Goal: Transaction & Acquisition: Obtain resource

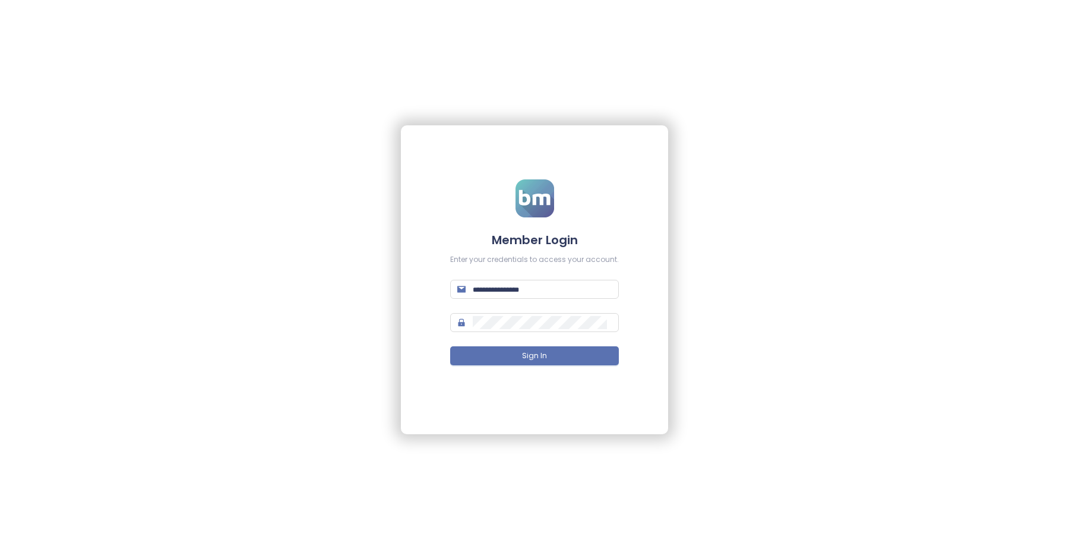
click at [589, 281] on span at bounding box center [534, 289] width 169 height 19
paste input "**********"
type input "**********"
click at [773, 539] on div "**********" at bounding box center [534, 279] width 1069 height 559
click at [553, 313] on span at bounding box center [534, 322] width 169 height 19
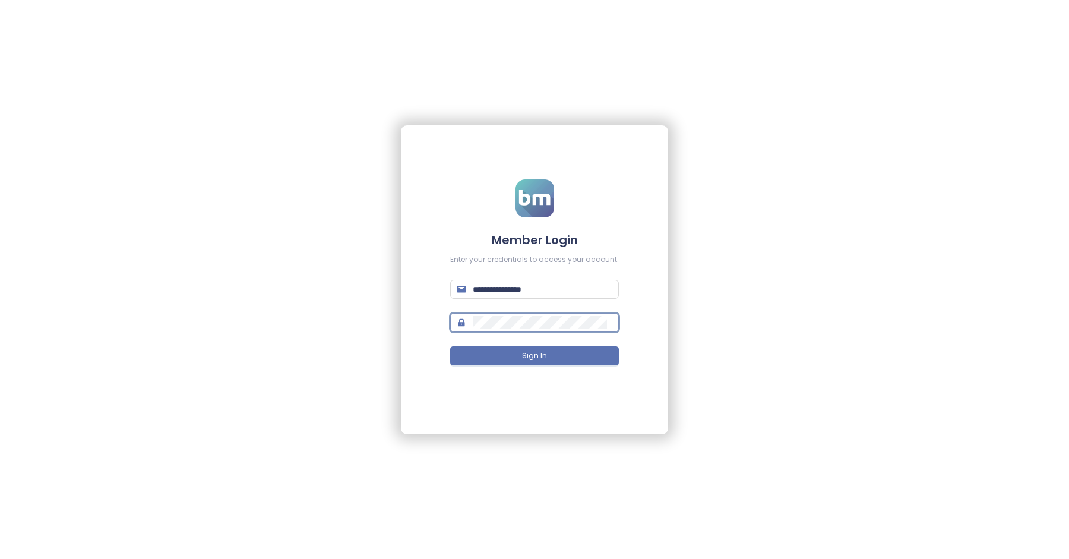
click at [553, 360] on button "Sign In" at bounding box center [534, 355] width 169 height 19
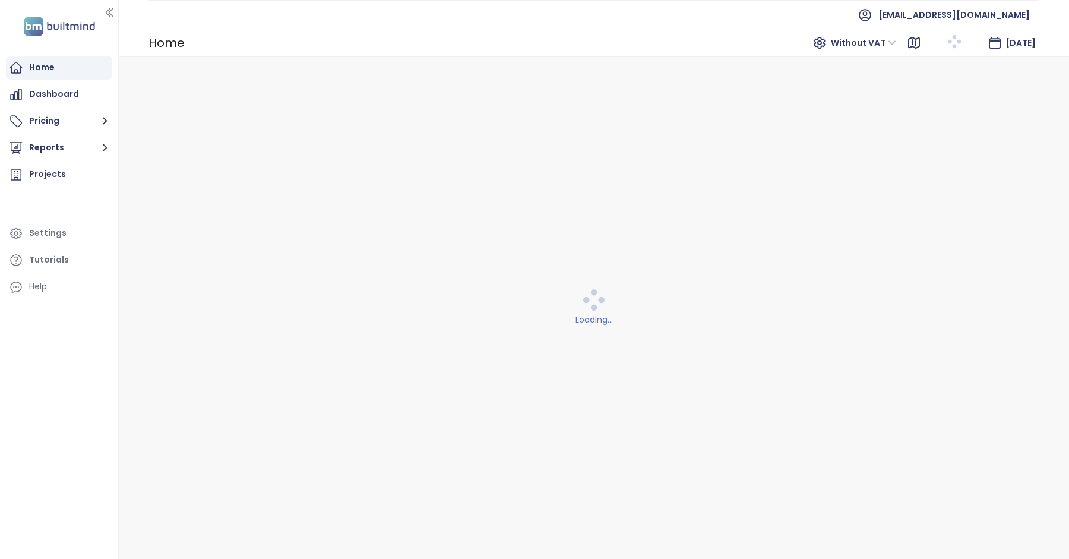
click at [96, 127] on button "Pricing" at bounding box center [59, 121] width 106 height 24
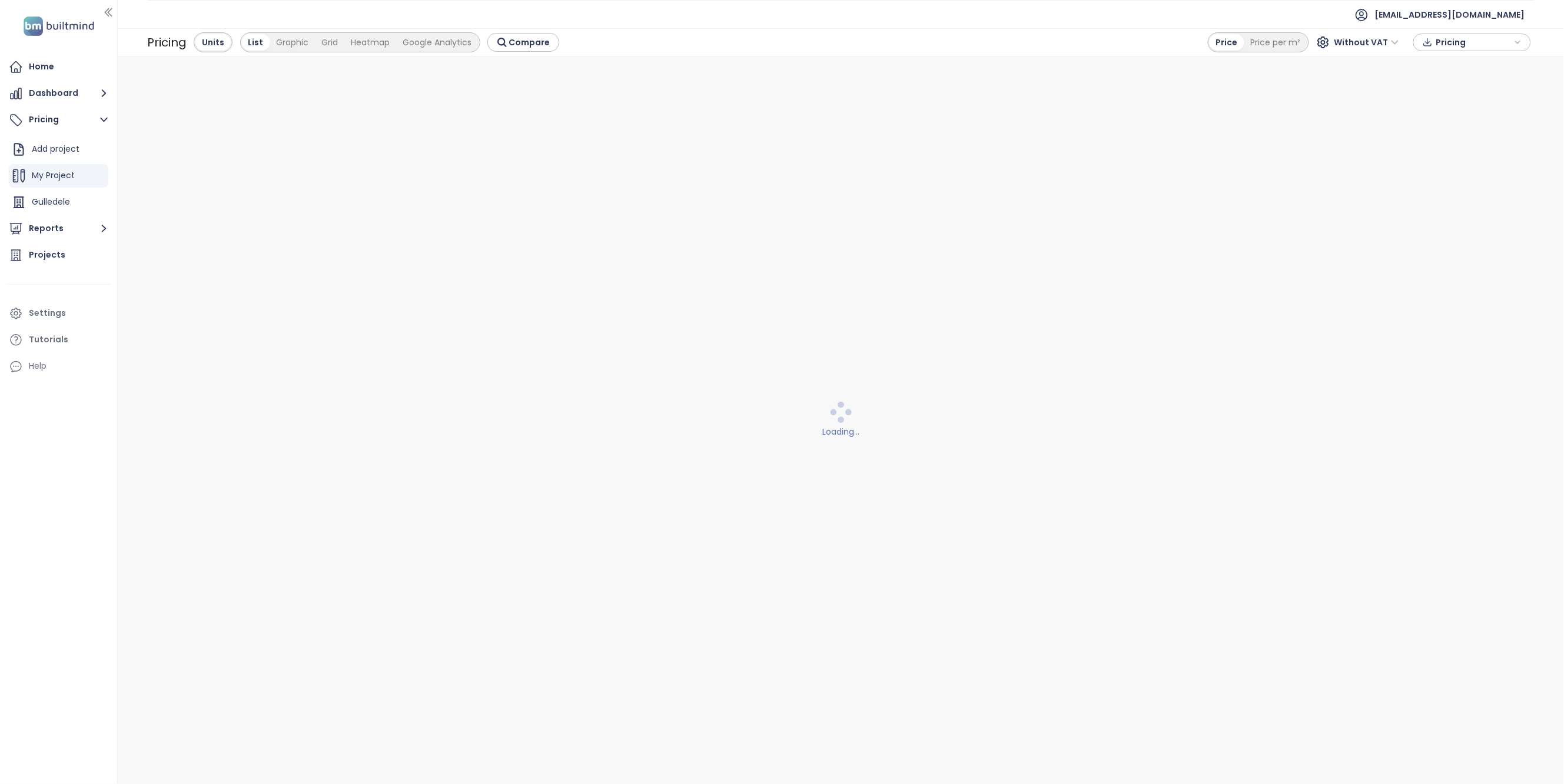
click at [91, 119] on button "Pricing" at bounding box center [58, 120] width 105 height 24
click at [59, 192] on div "Gulledele" at bounding box center [58, 202] width 99 height 24
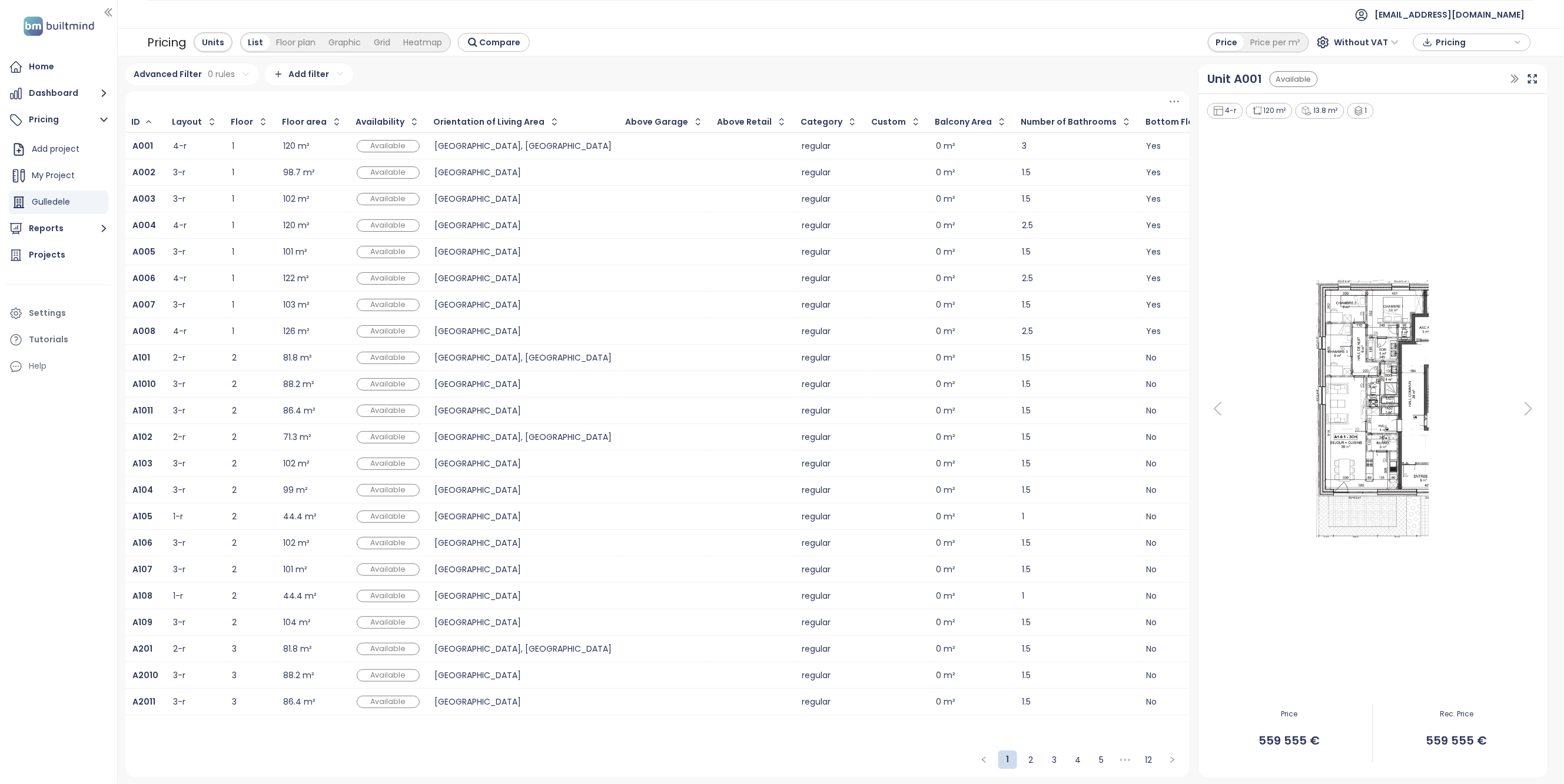
click at [1059, 45] on span "Pricing" at bounding box center [1473, 43] width 76 height 18
click at [1059, 102] on span "Download" at bounding box center [1459, 101] width 45 height 13
click at [1059, 147] on div at bounding box center [1372, 408] width 334 height 577
click at [1059, 36] on div "Price per m²" at bounding box center [1276, 42] width 63 height 17
click at [1059, 42] on span "Pricing" at bounding box center [1473, 43] width 76 height 18
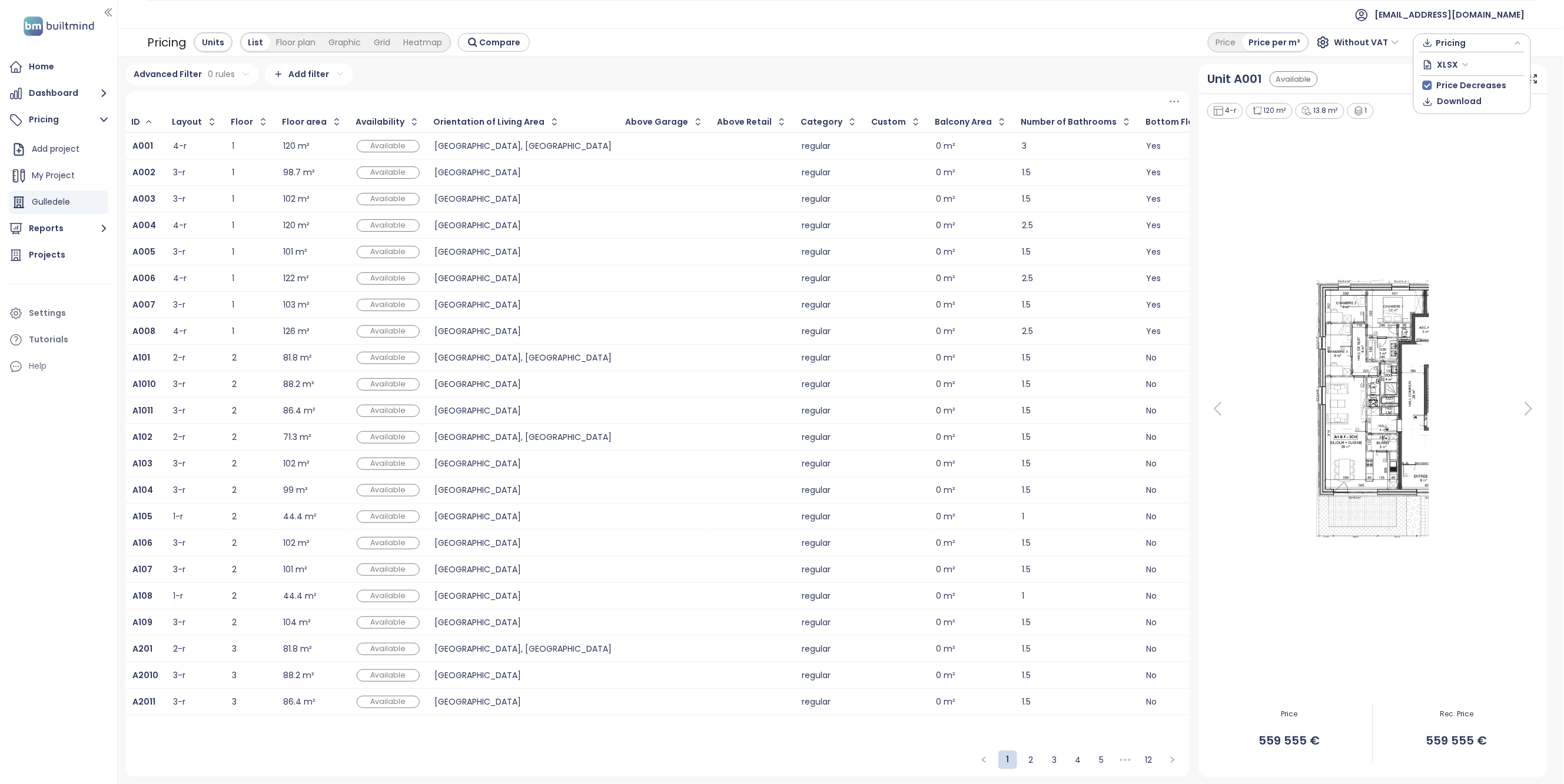
click at [1059, 102] on span "Download" at bounding box center [1459, 101] width 45 height 13
click at [70, 552] on div "Home Dashboard Pricing Add project My Project Gulledele Reports Projects Settin…" at bounding box center [58, 392] width 117 height 784
